Goal: Complete application form: Complete application form

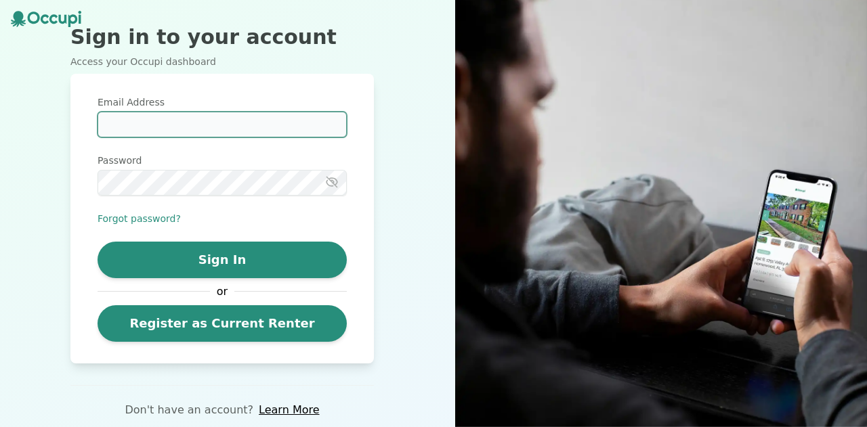
click at [241, 130] on input "Email Address" at bounding box center [222, 125] width 249 height 26
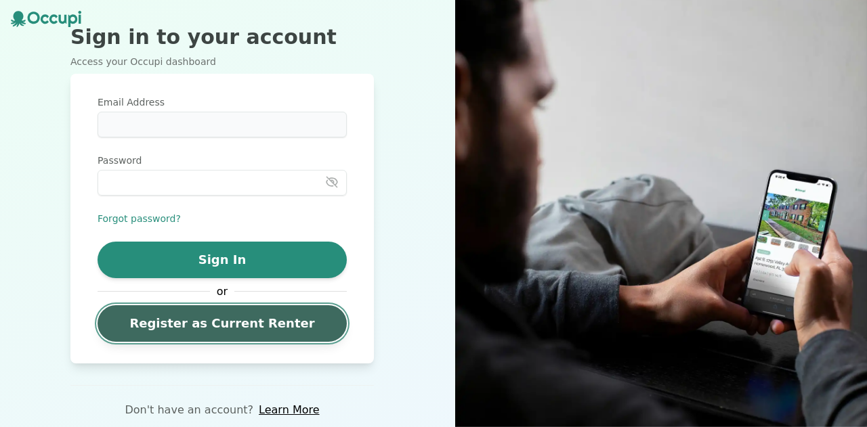
click at [244, 322] on link "Register as Current Renter" at bounding box center [222, 323] width 249 height 37
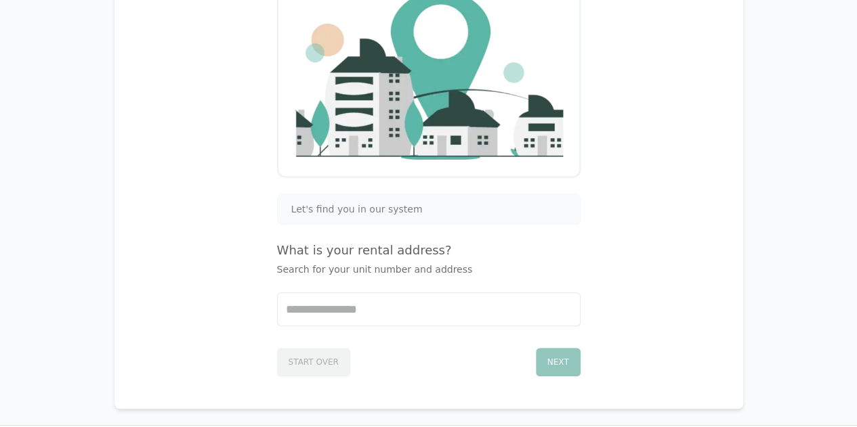
scroll to position [221, 0]
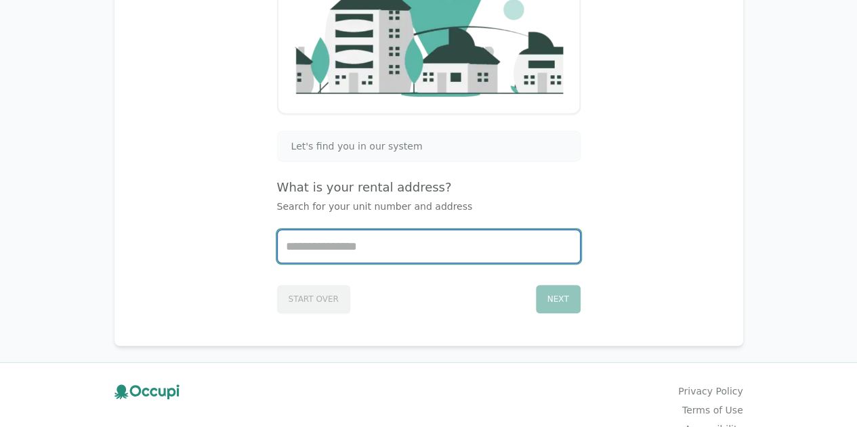
click at [348, 241] on input "Start typing..." at bounding box center [429, 246] width 302 height 33
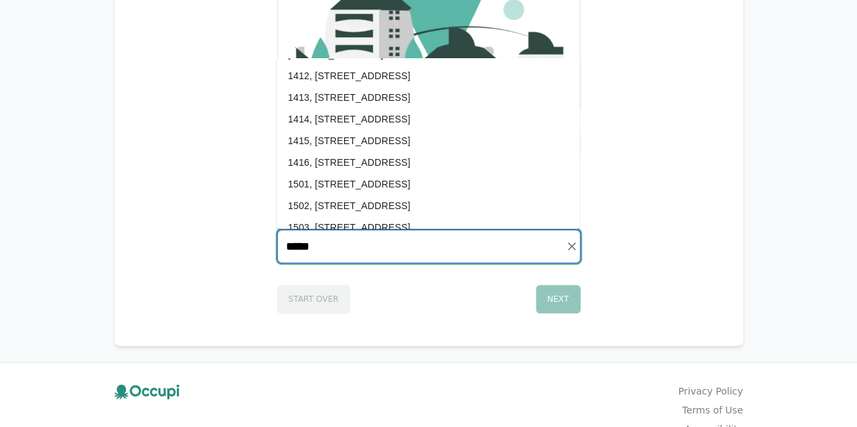
scroll to position [4157, 0]
click at [448, 121] on li "1413, [STREET_ADDRESS]" at bounding box center [428, 121] width 303 height 22
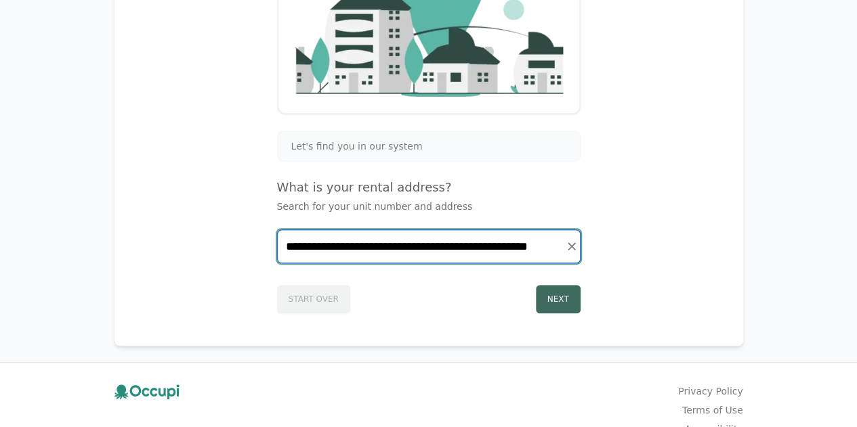
type input "**********"
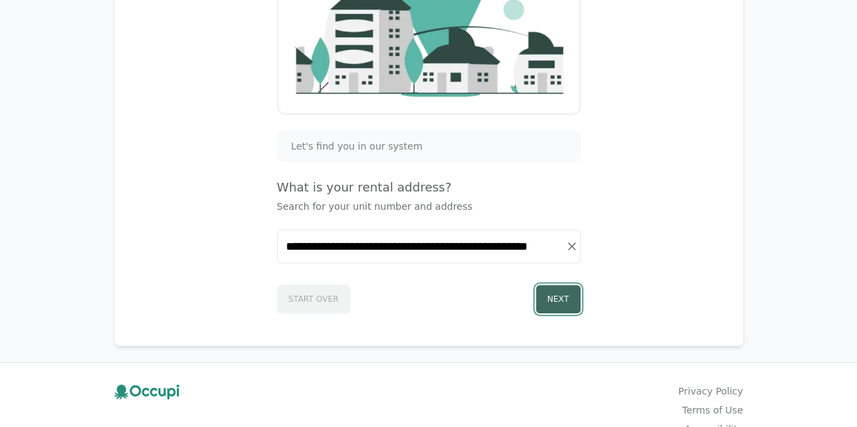
click at [559, 295] on button "Next" at bounding box center [558, 299] width 45 height 28
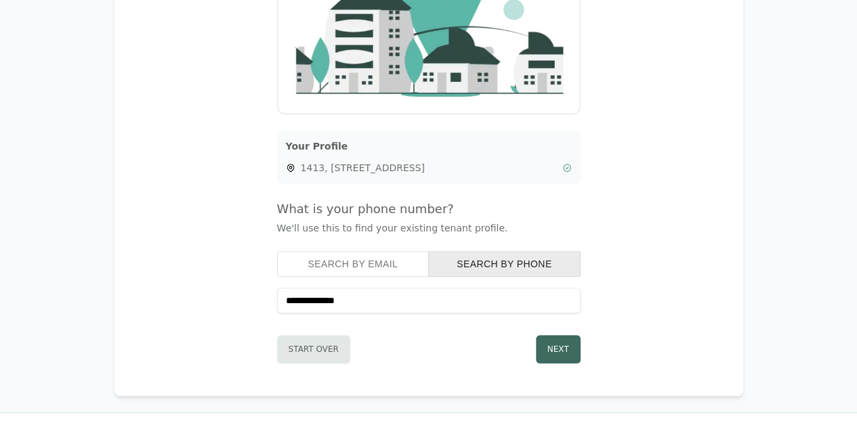
type input "**********"
click at [546, 338] on button "Next" at bounding box center [558, 349] width 45 height 28
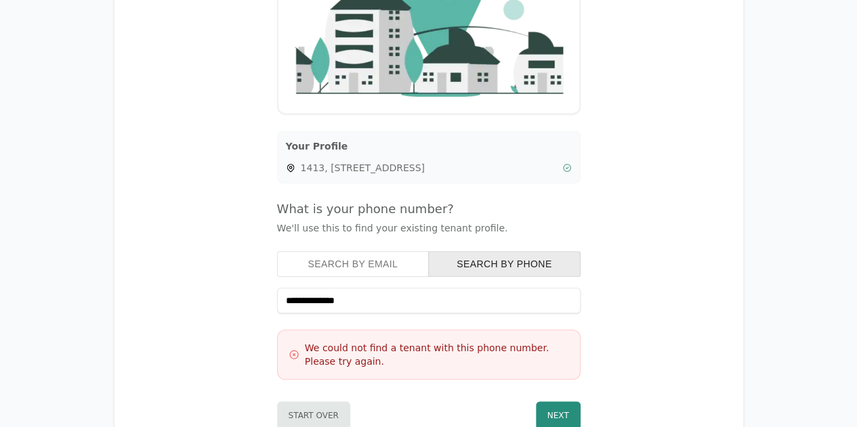
scroll to position [297, 0]
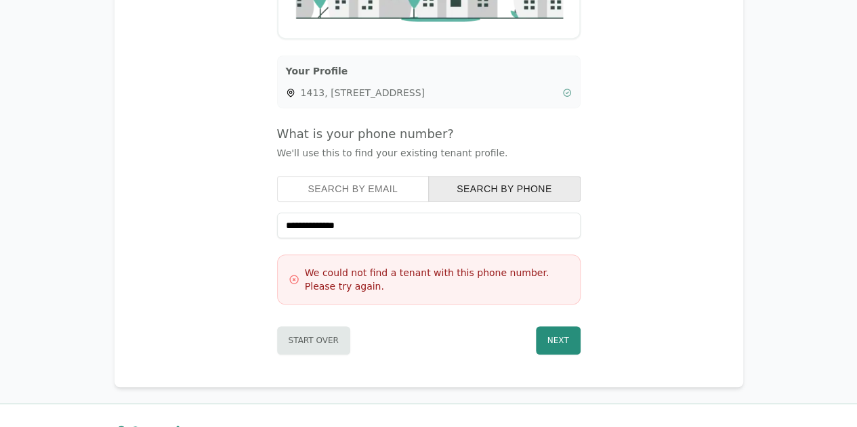
click at [372, 188] on button "Search by Email" at bounding box center [353, 189] width 152 height 26
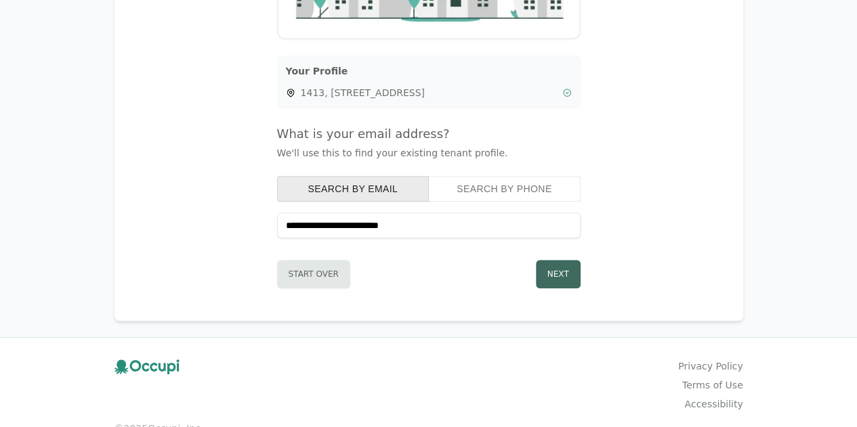
type input "**********"
click at [553, 266] on button "Next" at bounding box center [558, 274] width 45 height 28
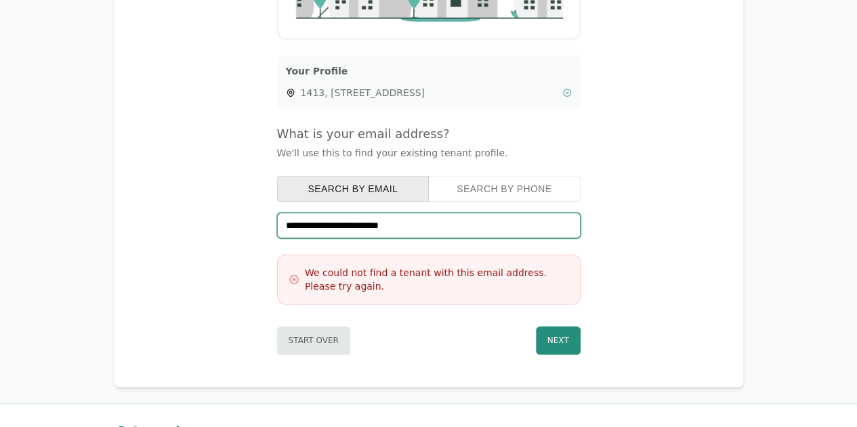
click at [467, 224] on input "**********" at bounding box center [428, 226] width 303 height 26
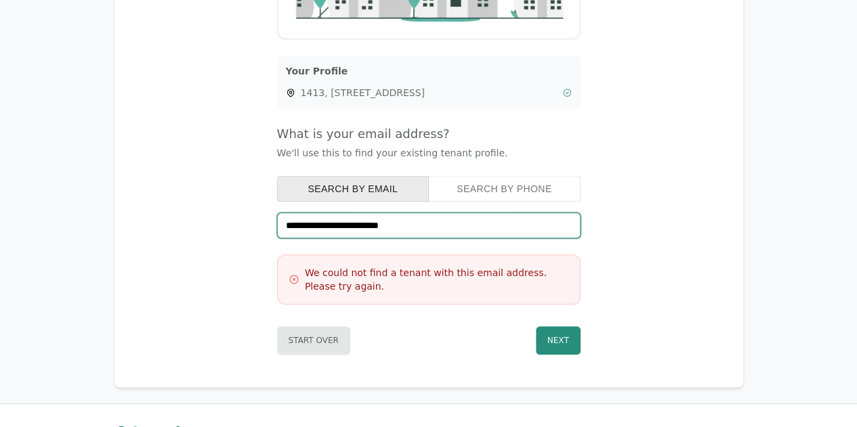
click at [441, 223] on input "**********" at bounding box center [428, 226] width 303 height 26
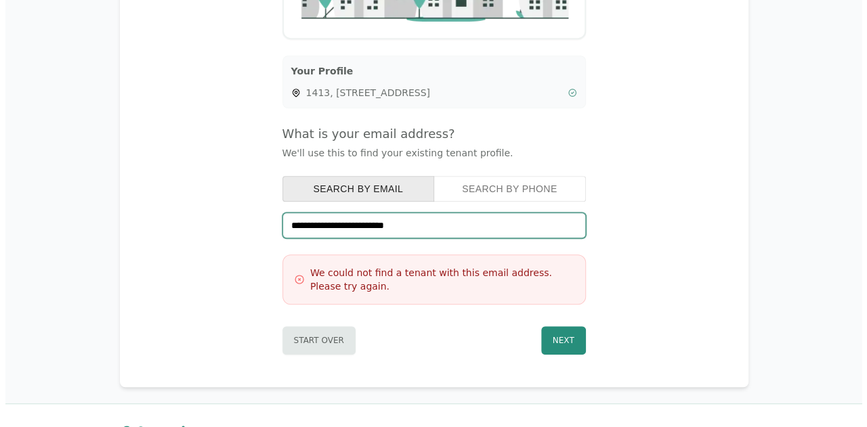
scroll to position [389, 0]
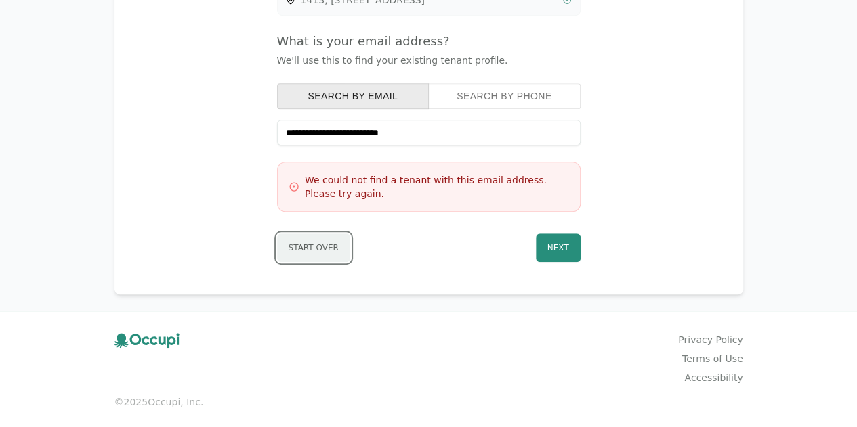
click at [330, 248] on button "Start Over" at bounding box center [313, 248] width 73 height 28
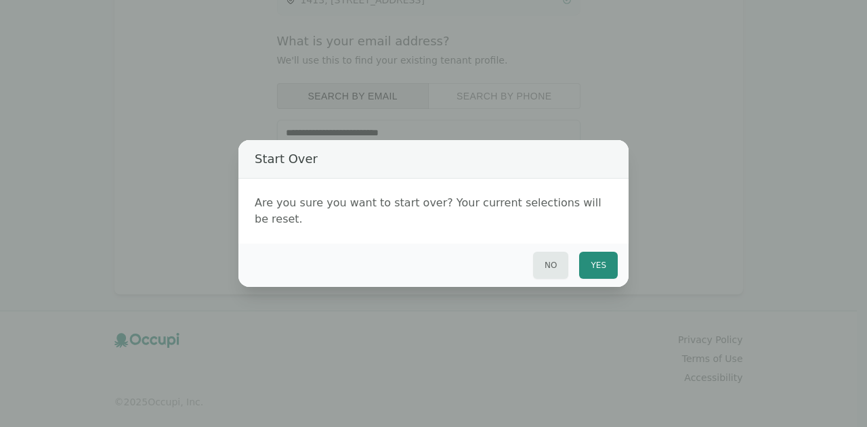
click at [631, 257] on div "Start Over Are you sure you want to start over? Your current selections will be…" at bounding box center [433, 213] width 867 height 427
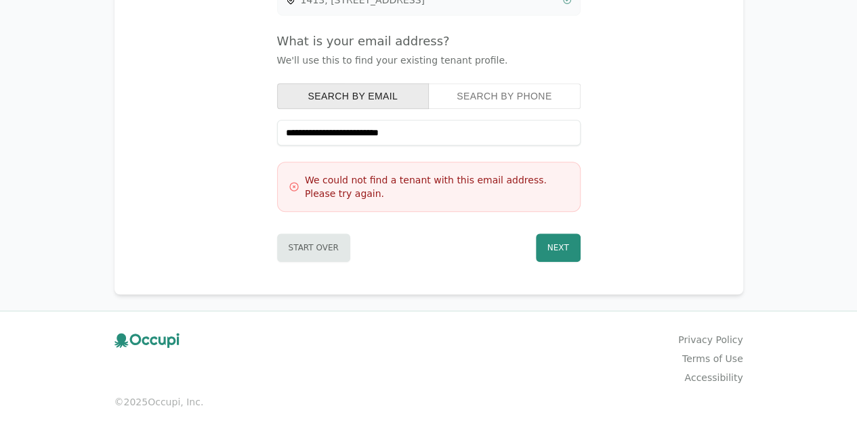
click at [332, 224] on div "**********" at bounding box center [428, 112] width 303 height 299
click at [329, 238] on button "Start Over" at bounding box center [313, 248] width 73 height 28
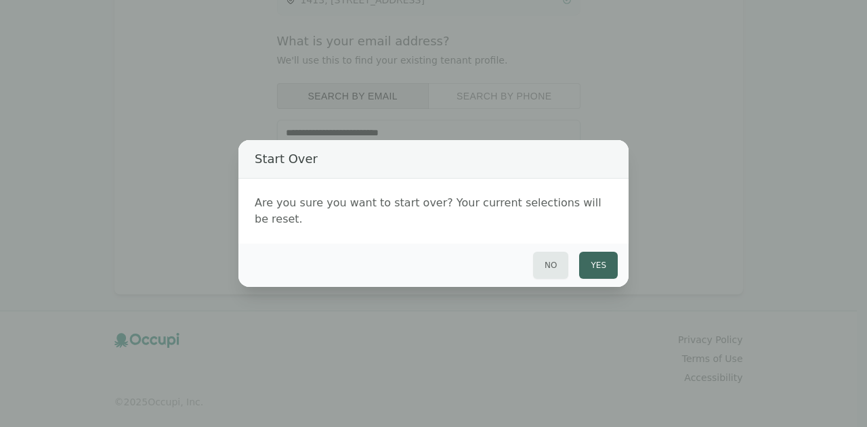
click at [600, 252] on button "Yes" at bounding box center [598, 265] width 39 height 27
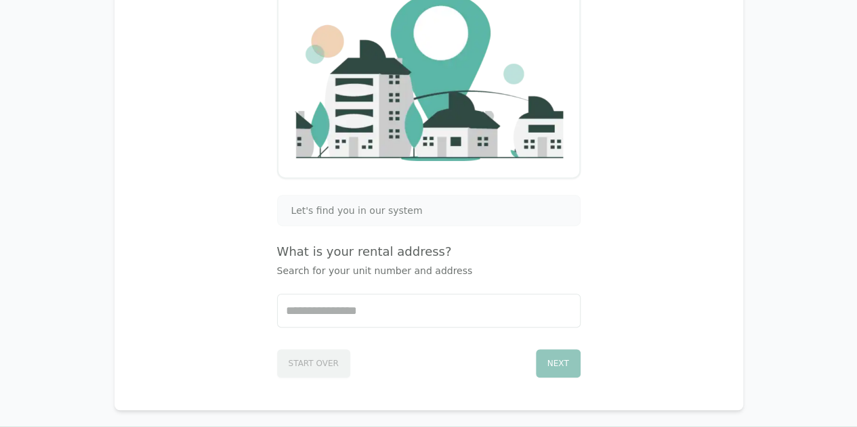
scroll to position [154, 0]
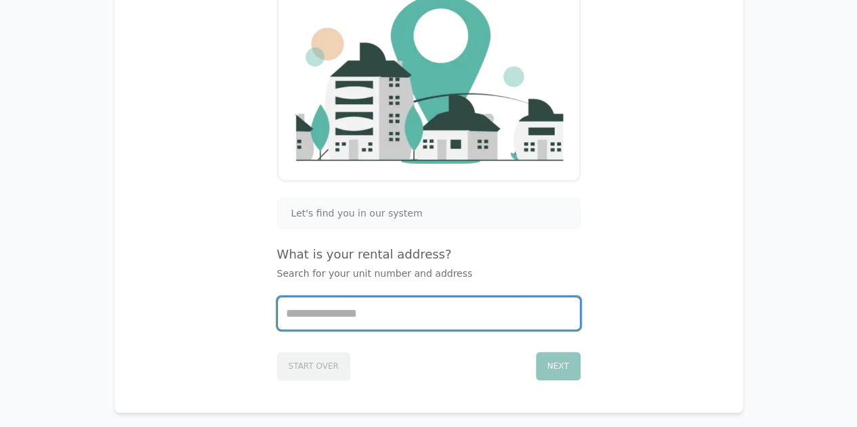
click at [399, 311] on input "Start typing..." at bounding box center [429, 313] width 302 height 33
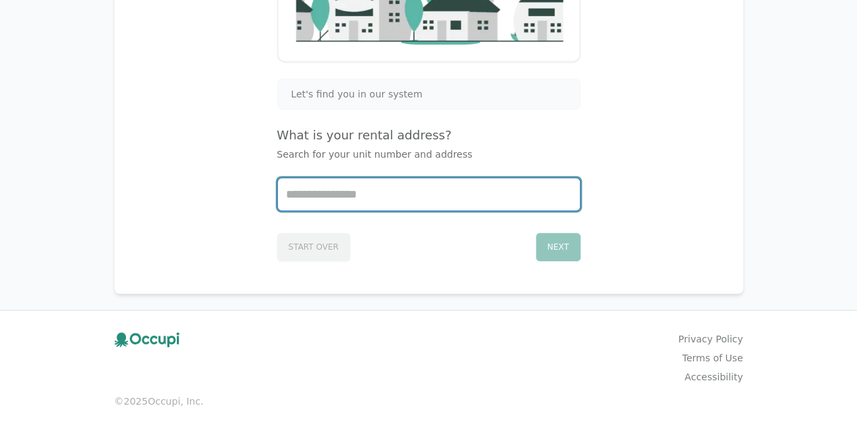
scroll to position [0, 0]
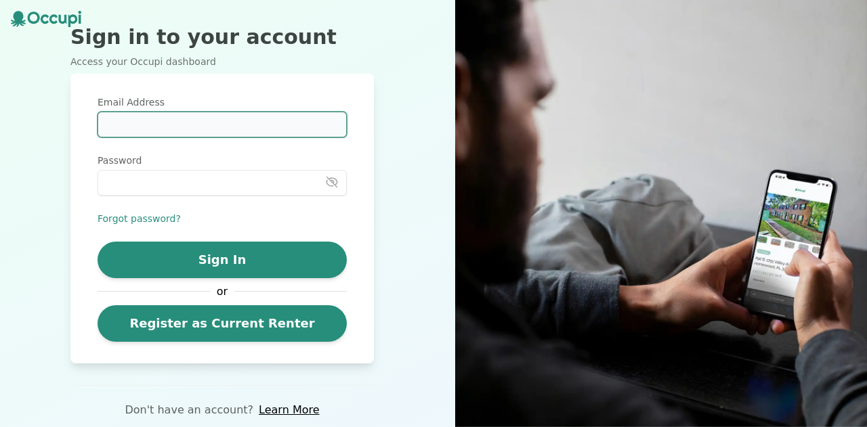
click at [194, 123] on input "Email Address" at bounding box center [222, 125] width 249 height 26
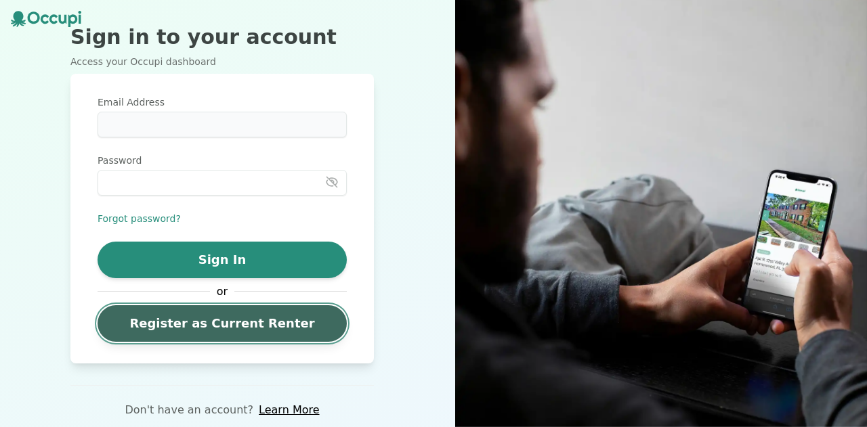
click at [232, 331] on link "Register as Current Renter" at bounding box center [222, 323] width 249 height 37
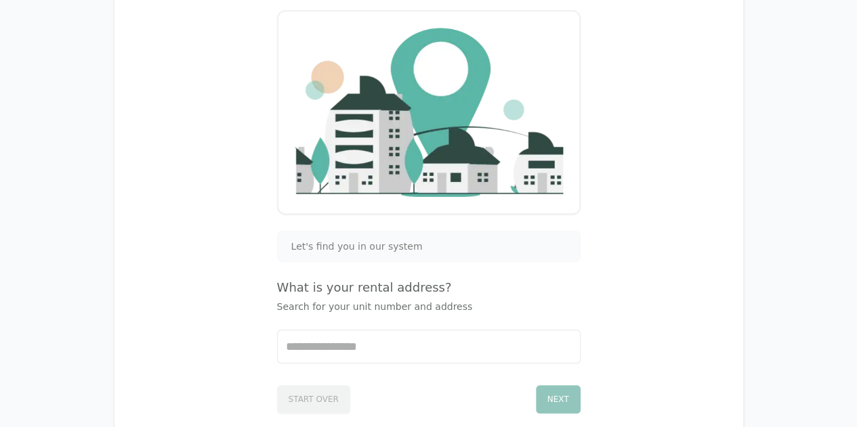
scroll to position [123, 0]
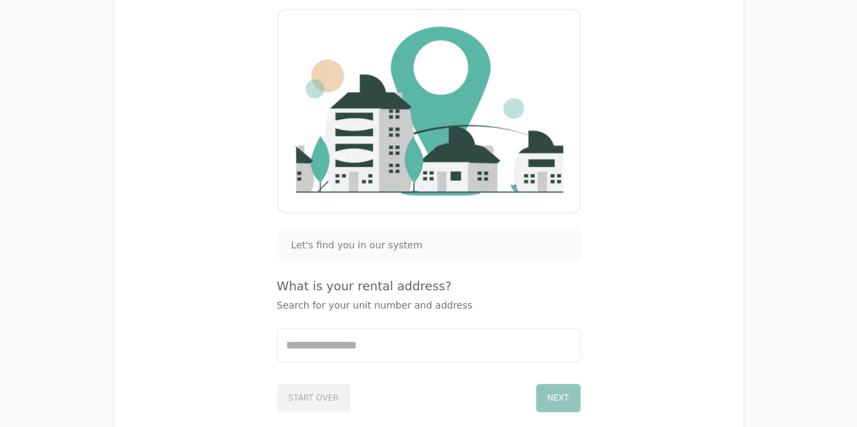
click at [429, 364] on div "Let's find you in our system What is your rental address? Search for your unit …" at bounding box center [428, 321] width 303 height 183
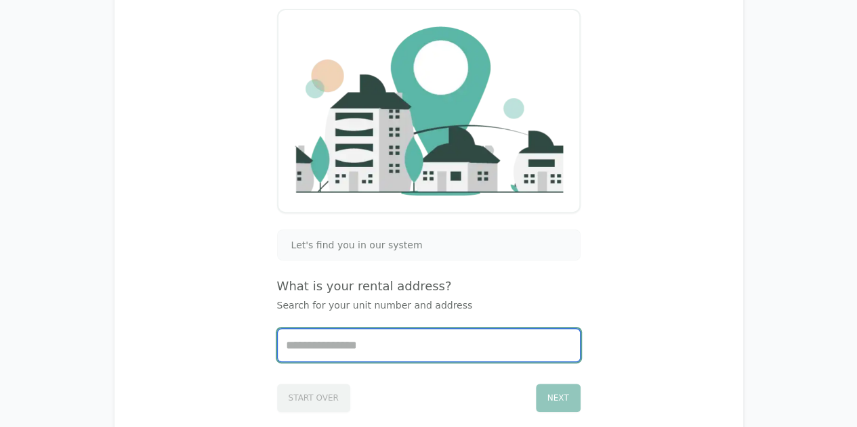
click at [427, 357] on input "Start typing..." at bounding box center [429, 345] width 302 height 33
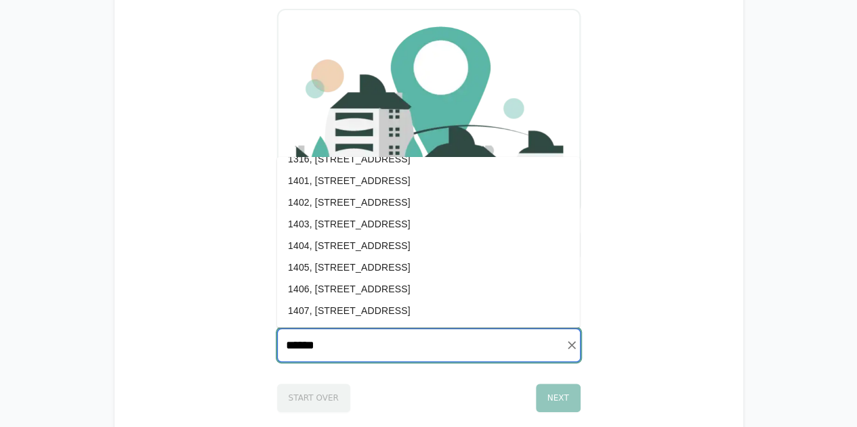
scroll to position [4076, 0]
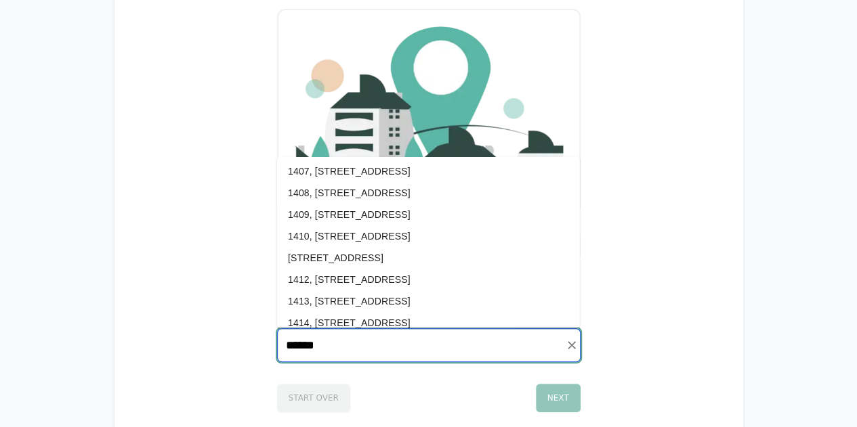
click at [464, 297] on li "1413, [STREET_ADDRESS]" at bounding box center [428, 301] width 303 height 22
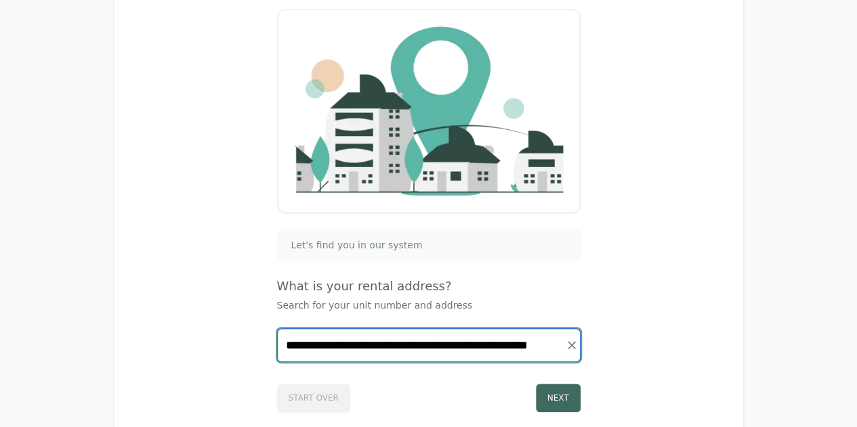
type input "**********"
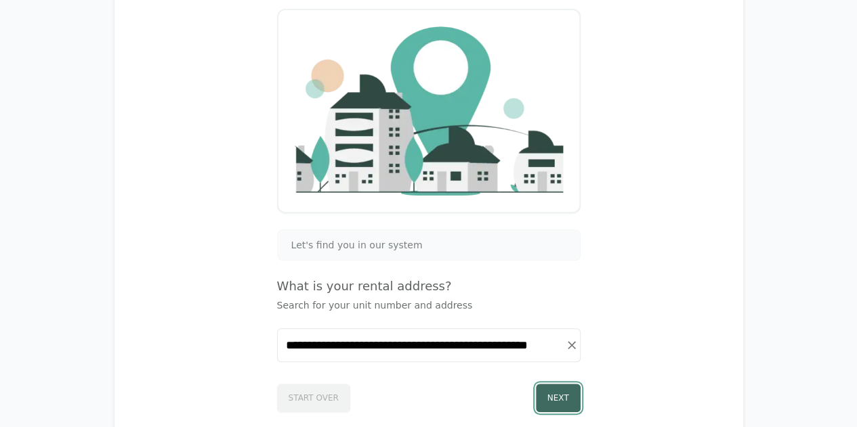
click at [570, 393] on button "Next" at bounding box center [558, 398] width 45 height 28
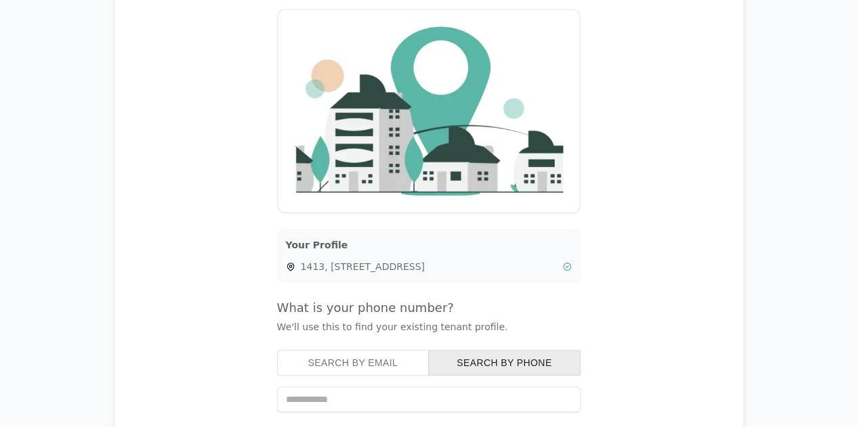
scroll to position [213, 0]
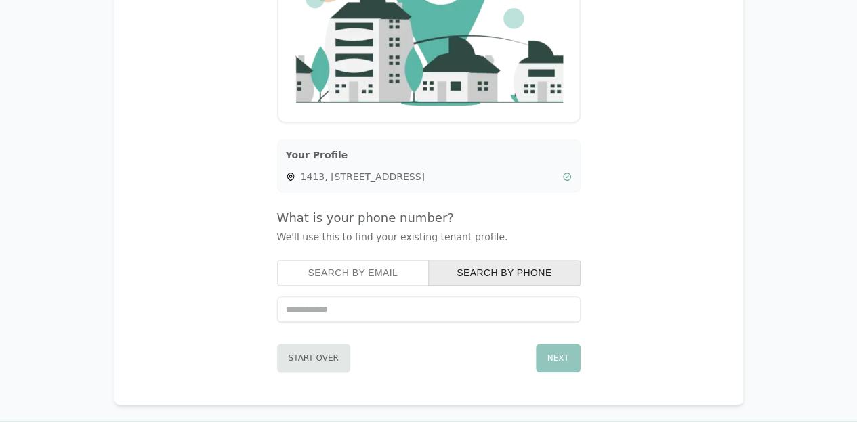
click at [375, 269] on button "Search by Email" at bounding box center [353, 273] width 152 height 26
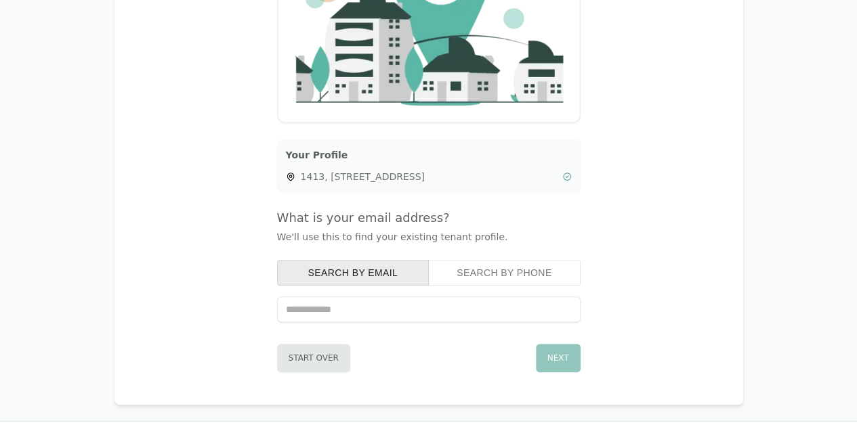
click at [370, 304] on input "text" at bounding box center [428, 310] width 303 height 26
type input "*"
type input "**********"
click at [570, 352] on button "Next" at bounding box center [558, 358] width 45 height 28
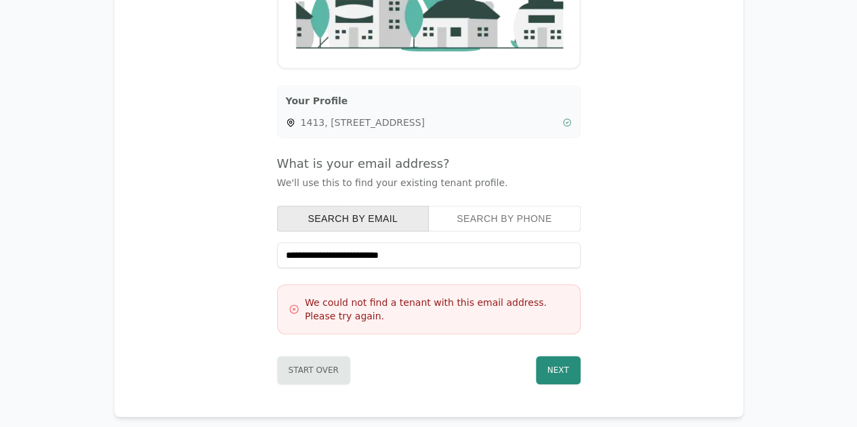
scroll to position [267, 0]
